Goal: Task Accomplishment & Management: Complete application form

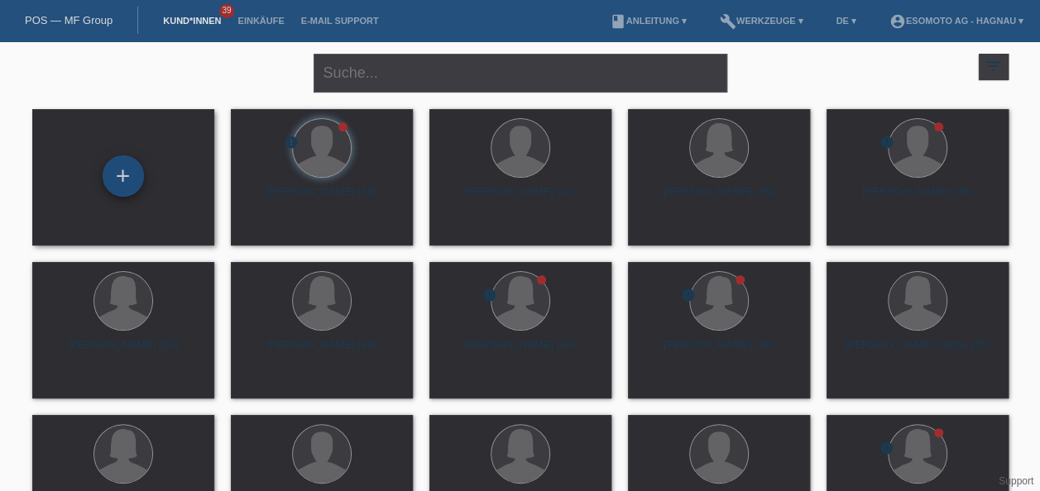
click at [127, 170] on div "+" at bounding box center [123, 176] width 40 height 28
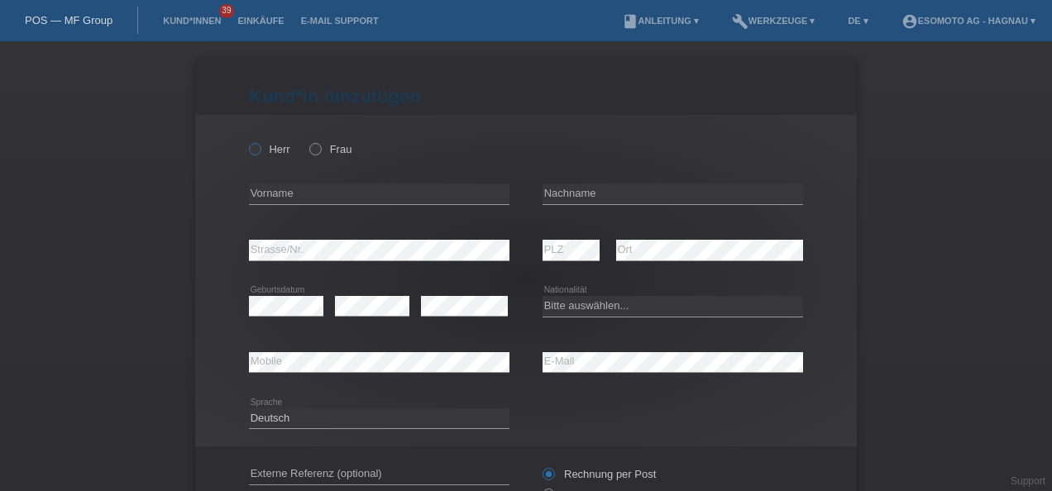
click at [246, 141] on icon at bounding box center [246, 141] width 0 height 0
click at [250, 151] on input "Herr" at bounding box center [254, 148] width 11 height 11
radio input "true"
click at [334, 195] on input "text" at bounding box center [379, 194] width 261 height 21
type input "Guido"
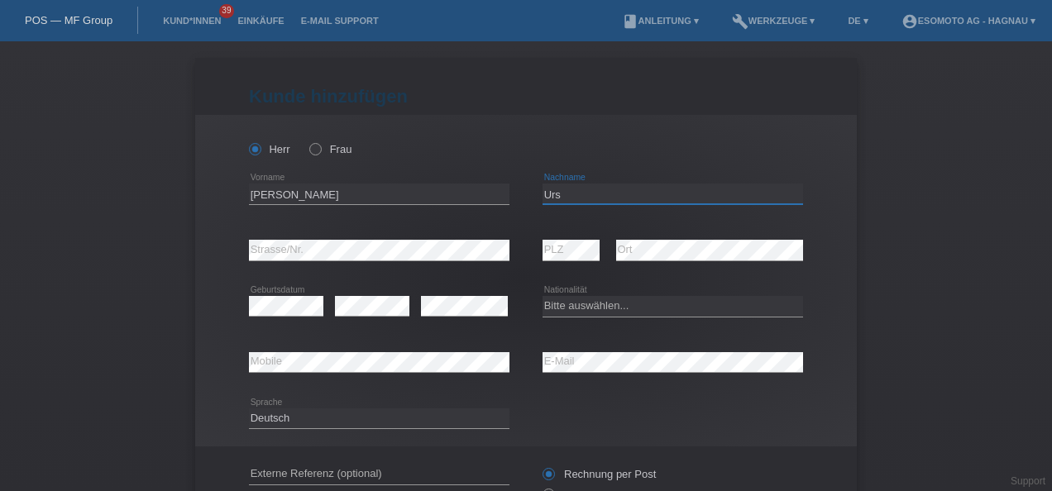
type input "Urs"
drag, startPoint x: 319, startPoint y: 197, endPoint x: 231, endPoint y: 200, distance: 88.6
click at [231, 200] on div "Herr Frau Guido error Vorname" at bounding box center [526, 281] width 662 height 332
click at [337, 200] on input "Guido" at bounding box center [379, 194] width 261 height 21
type input "Guido Urs"
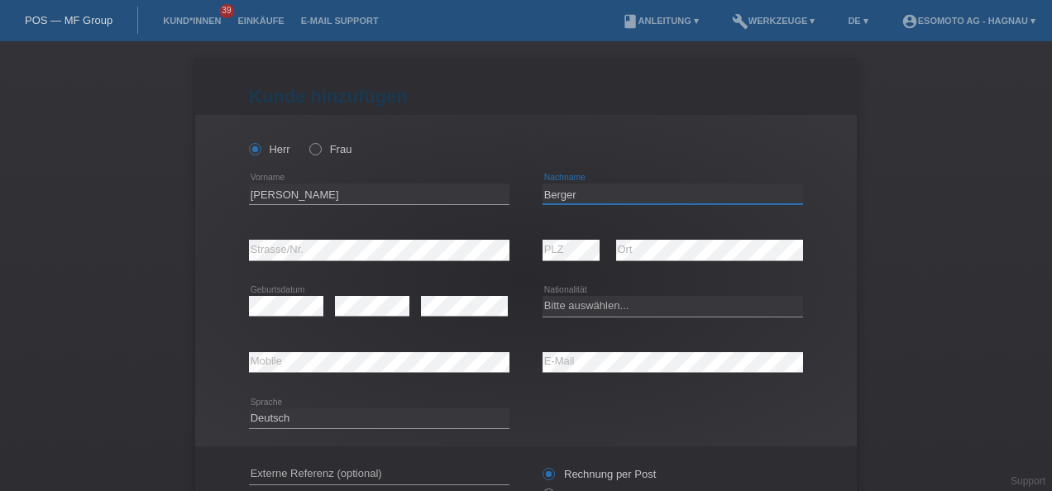
type input "Berger"
click at [605, 304] on select "Bitte auswählen... Schweiz Deutschland Liechtenstein Österreich ------------ Af…" at bounding box center [673, 306] width 261 height 20
select select "CH"
click at [543, 296] on select "Bitte auswählen... Schweiz Deutschland Liechtenstein Österreich ------------ Af…" at bounding box center [673, 306] width 261 height 20
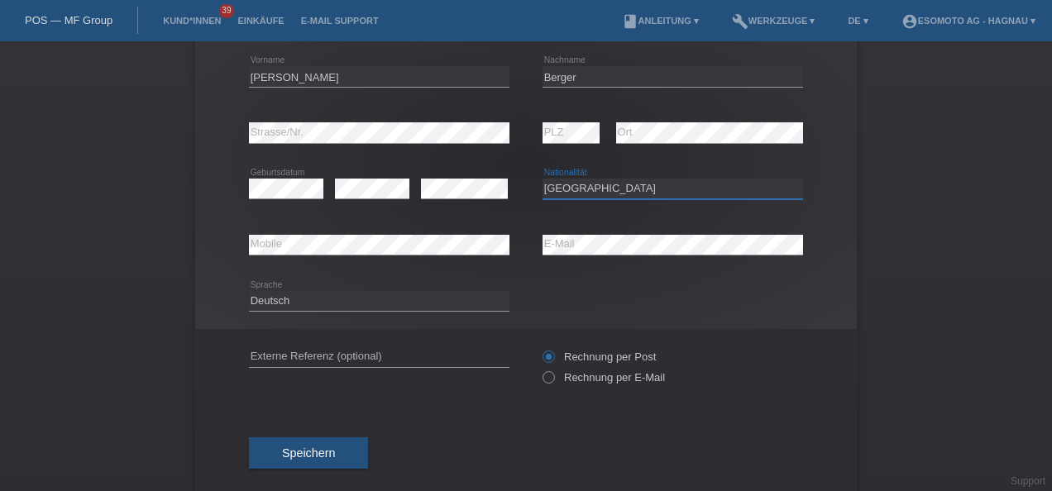
scroll to position [143, 0]
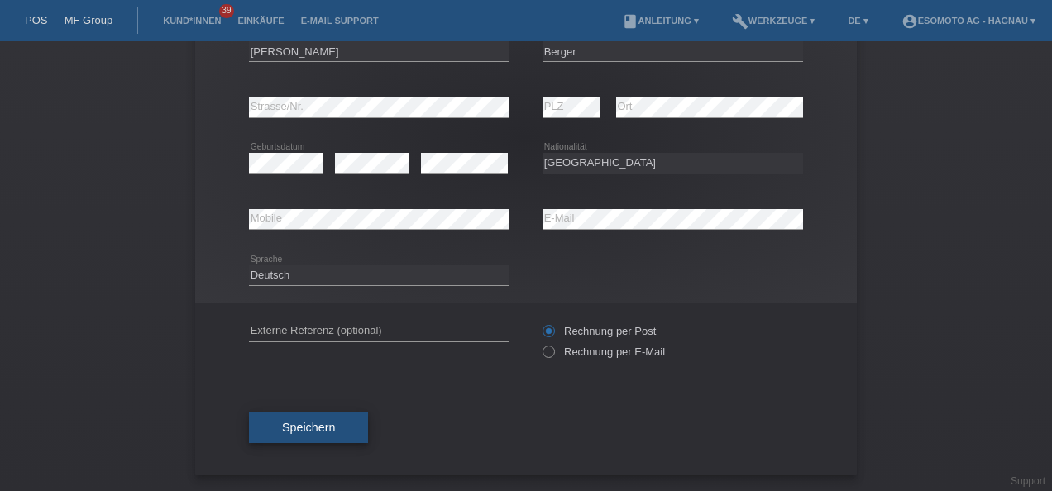
click at [296, 430] on span "Speichern" at bounding box center [308, 427] width 53 height 13
click at [449, 420] on div "Speichern" at bounding box center [526, 428] width 554 height 96
drag, startPoint x: 337, startPoint y: 425, endPoint x: 375, endPoint y: 422, distance: 38.2
click at [337, 424] on button "Speichern" at bounding box center [308, 427] width 119 height 31
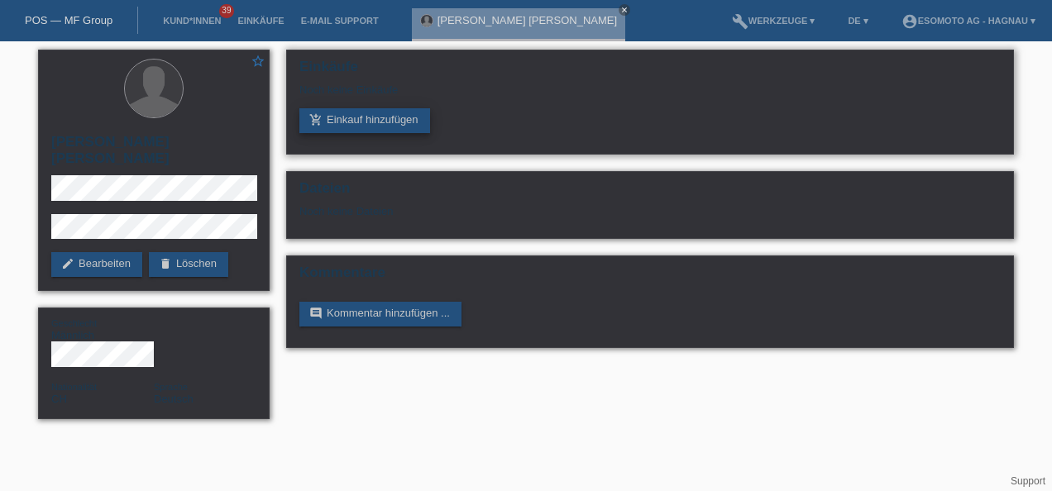
click at [383, 126] on link "add_shopping_cart Einkauf hinzufügen" at bounding box center [364, 120] width 131 height 25
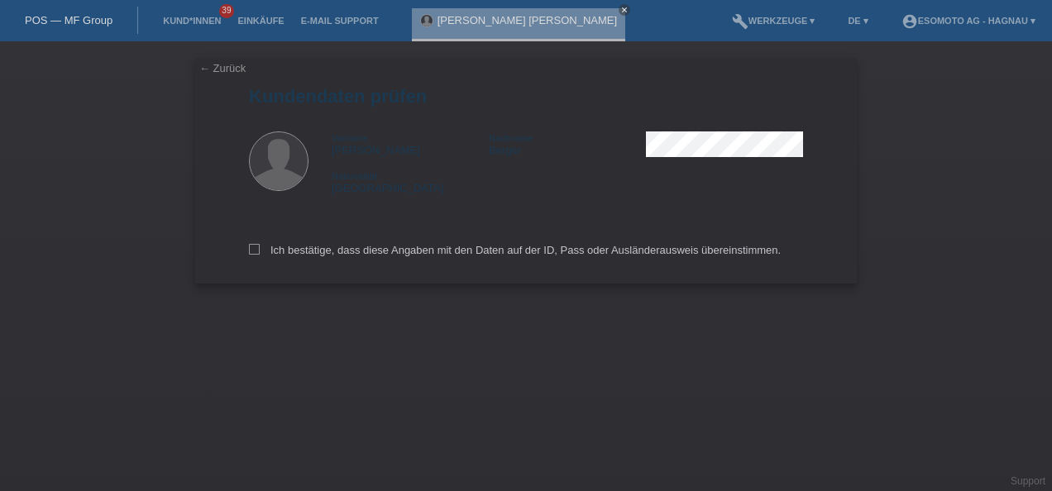
click at [285, 259] on div "Ich bestätige, dass diese Angaben mit den Daten auf der ID, Pass oder Ausländer…" at bounding box center [526, 247] width 554 height 73
click at [288, 253] on label "Ich bestätige, dass diese Angaben mit den Daten auf der ID, Pass oder Ausländer…" at bounding box center [515, 250] width 532 height 12
click at [260, 253] on input "Ich bestätige, dass diese Angaben mit den Daten auf der ID, Pass oder Ausländer…" at bounding box center [254, 249] width 11 height 11
checkbox input "true"
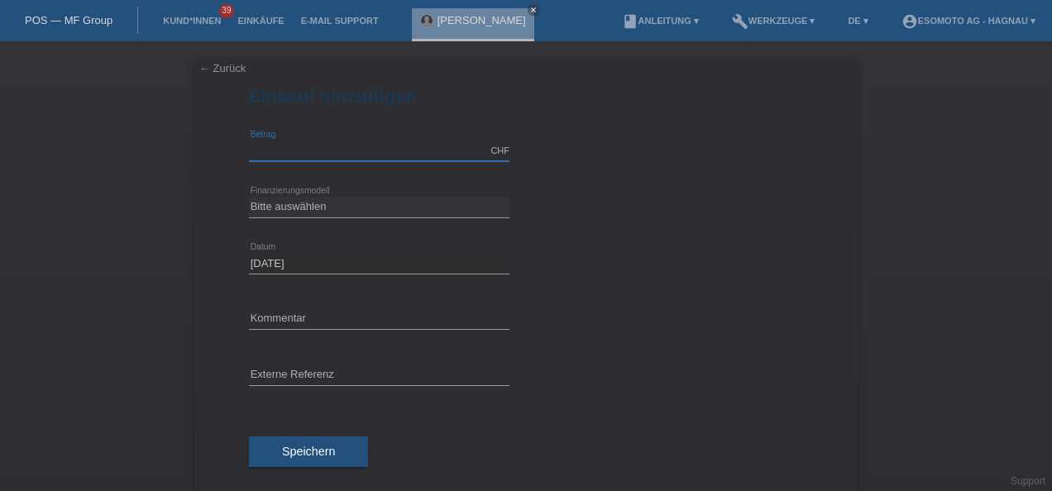
click at [299, 146] on input "text" at bounding box center [379, 151] width 261 height 21
click at [323, 146] on input "text" at bounding box center [379, 151] width 261 height 21
type input "2740.00"
click at [364, 199] on select "Bitte auswählen Fixe Raten Kauf auf Rechnung mit Teilzahlungsoption" at bounding box center [379, 207] width 261 height 20
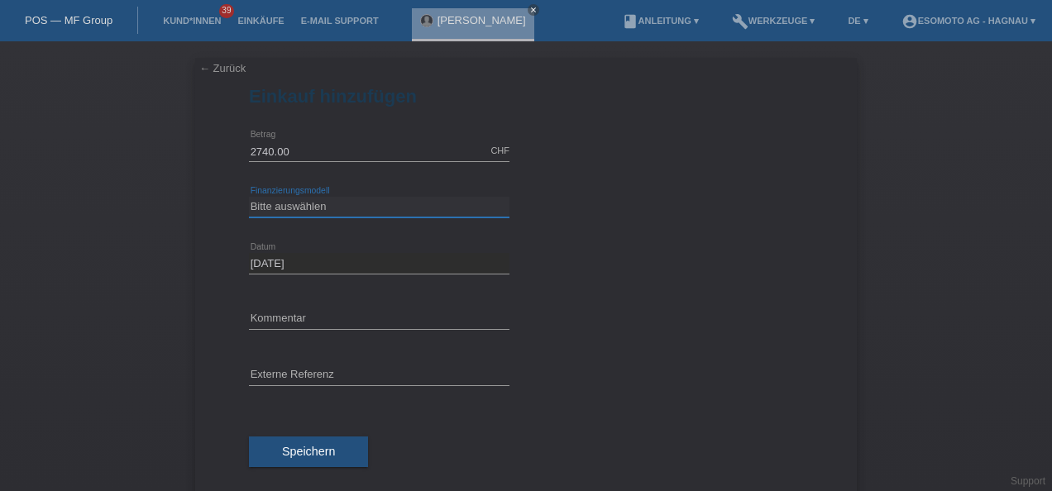
select select "69"
click at [249, 197] on select "Bitte auswählen Fixe Raten Kauf auf Rechnung mit Teilzahlungsoption" at bounding box center [379, 207] width 261 height 20
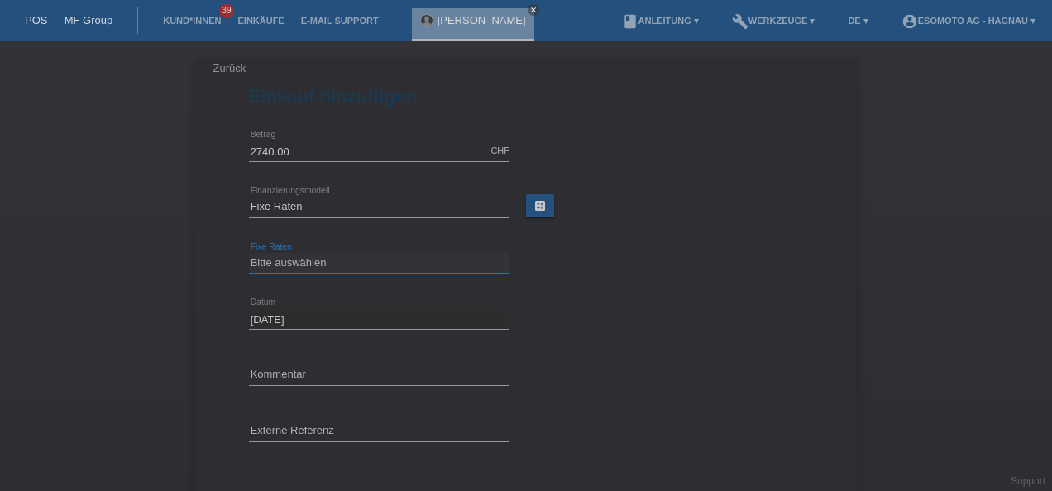
drag, startPoint x: 318, startPoint y: 255, endPoint x: 338, endPoint y: 261, distance: 20.9
click at [318, 255] on select "Bitte auswählen 12 Raten 24 Raten 36 Raten 48 Raten" at bounding box center [379, 263] width 261 height 20
select select "139"
click at [249, 253] on select "Bitte auswählen 12 Raten 24 Raten 36 Raten 48 Raten" at bounding box center [379, 263] width 261 height 20
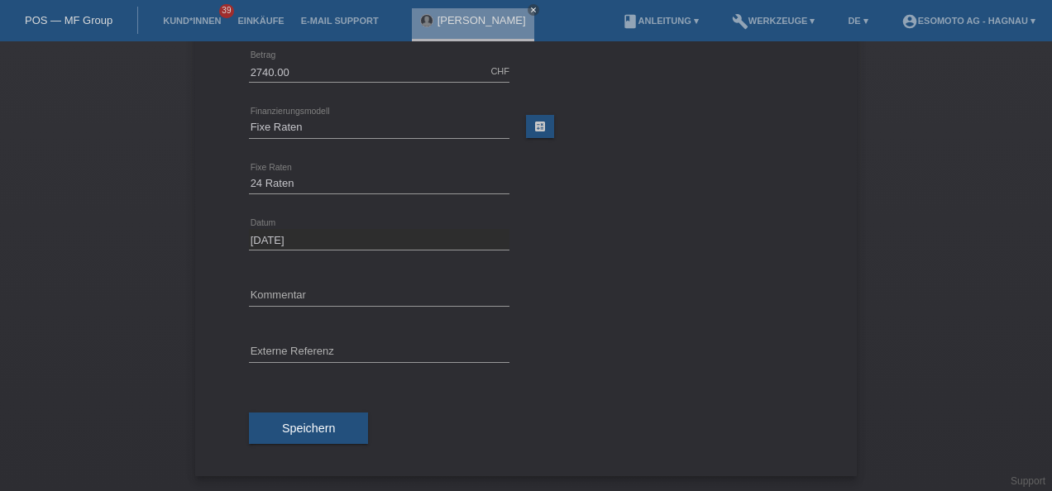
drag, startPoint x: 321, startPoint y: 423, endPoint x: 371, endPoint y: 422, distance: 49.6
click at [323, 422] on span "Speichern" at bounding box center [308, 428] width 53 height 13
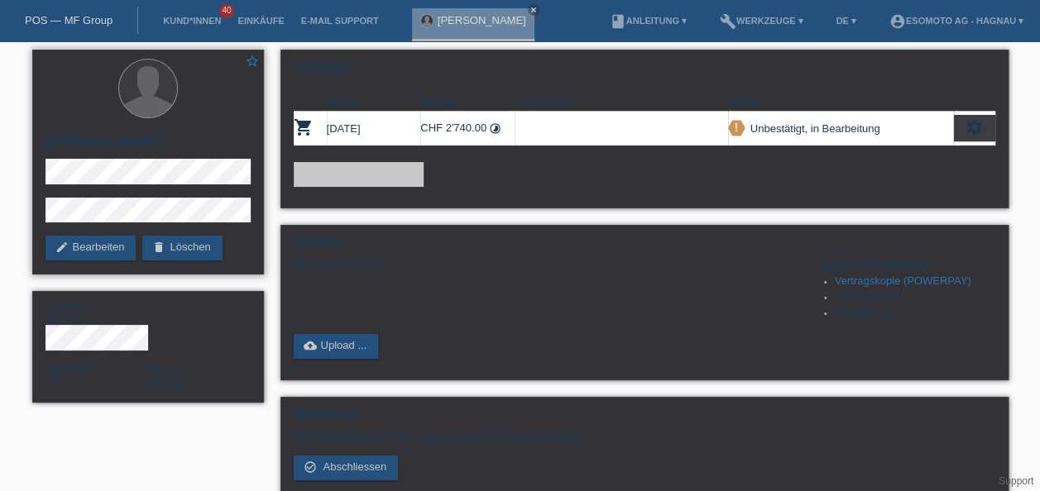
drag, startPoint x: 164, startPoint y: 139, endPoint x: 55, endPoint y: 139, distance: 108.3
click at [49, 139] on h2 "[PERSON_NAME]" at bounding box center [147, 146] width 205 height 25
click at [160, 184] on div "star_border [PERSON_NAME] edit Bearbeiten delete Löschen" at bounding box center [148, 162] width 232 height 225
click at [38, 182] on div "star_border [PERSON_NAME] edit Bearbeiten delete Löschen" at bounding box center [148, 162] width 232 height 225
click at [40, 200] on div "star_border [PERSON_NAME] edit Bearbeiten delete Löschen" at bounding box center [148, 162] width 232 height 225
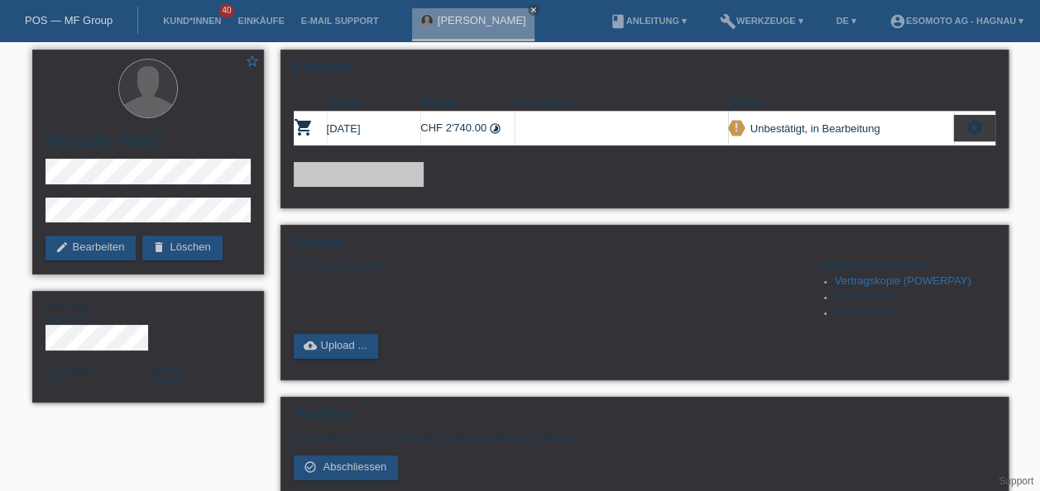
click at [184, 184] on div "star_border [PERSON_NAME] edit Bearbeiten delete Löschen" at bounding box center [148, 162] width 232 height 225
click at [41, 218] on div "star_border [PERSON_NAME] edit Bearbeiten delete Löschen" at bounding box center [148, 162] width 232 height 225
